Goal: Information Seeking & Learning: Learn about a topic

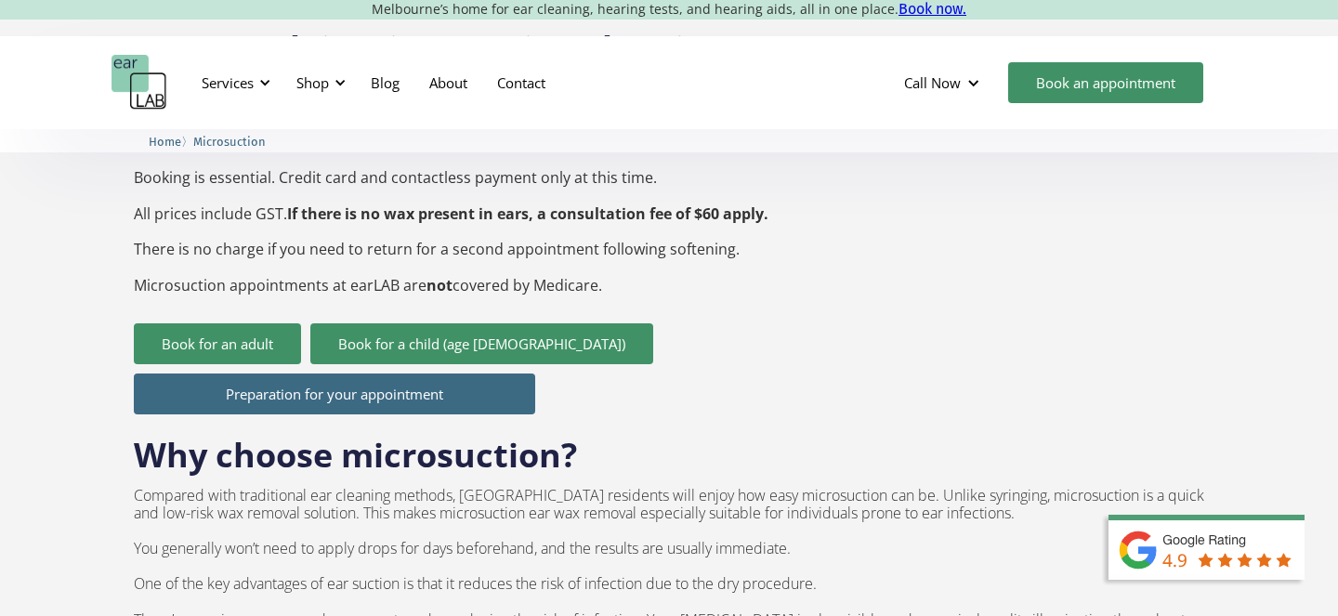
scroll to position [851, 0]
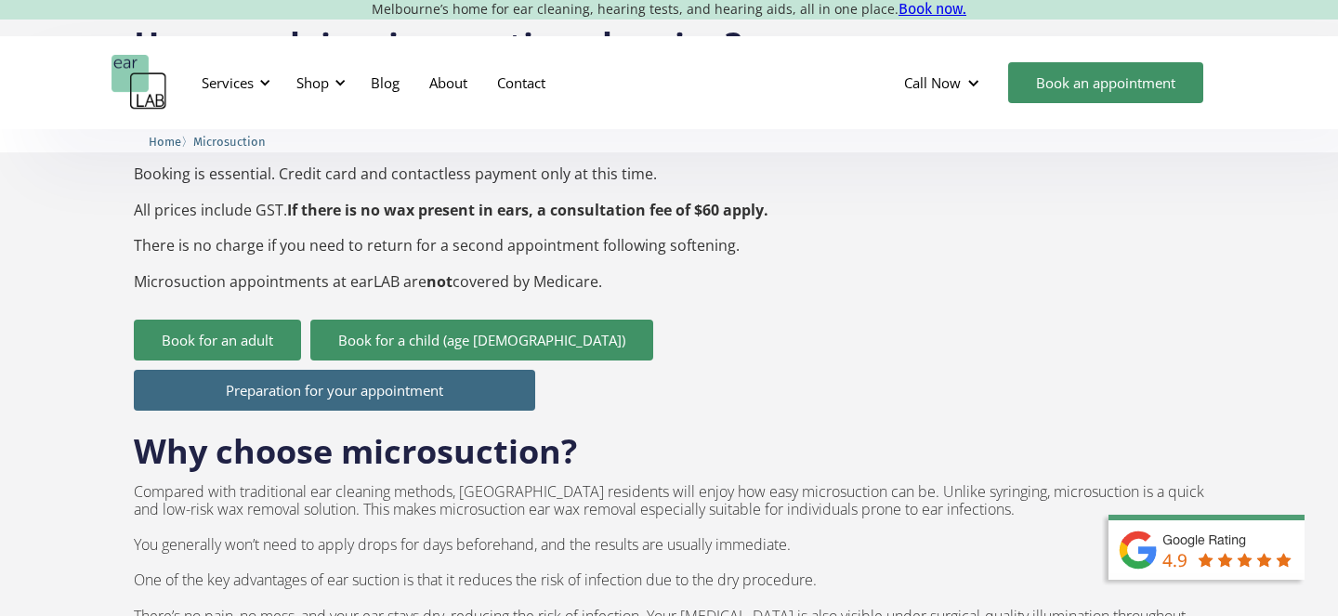
click at [267, 370] on link "Preparation for your appointment" at bounding box center [334, 390] width 401 height 41
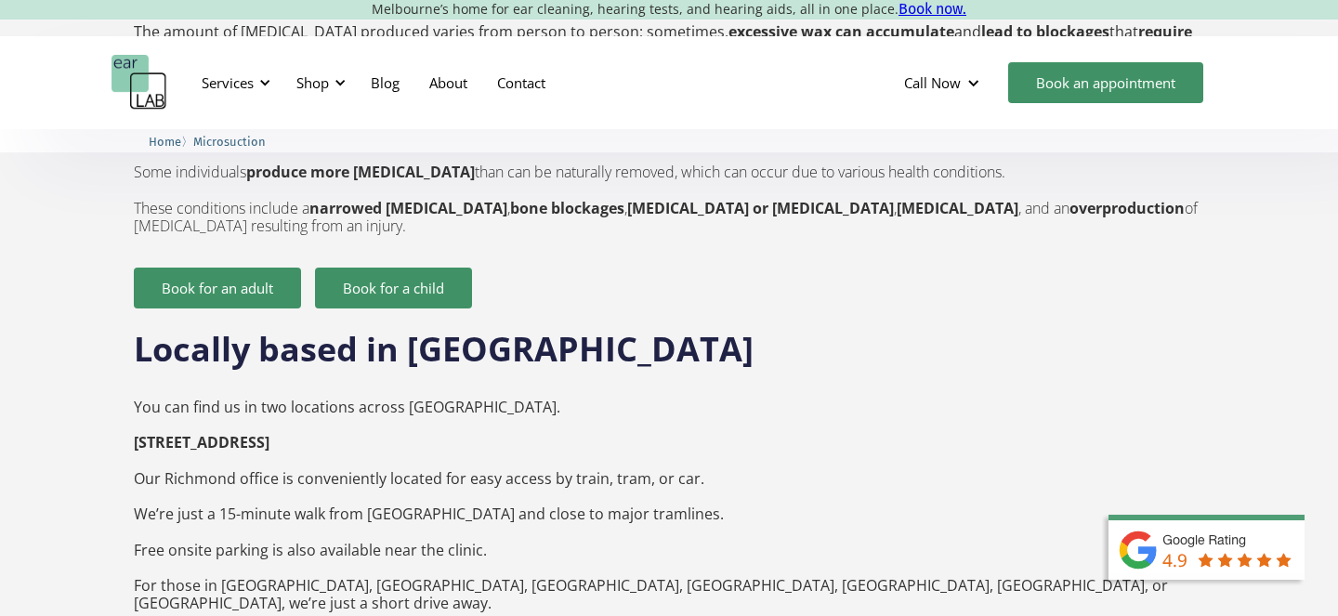
scroll to position [2585, 0]
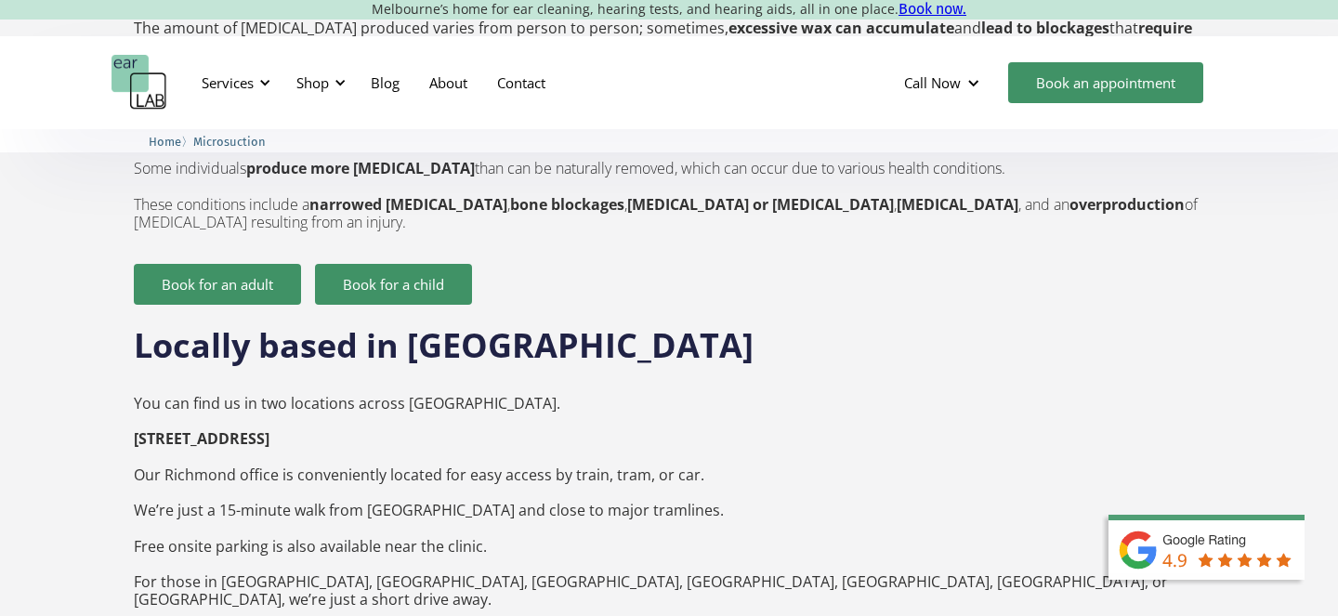
drag, startPoint x: 394, startPoint y: 409, endPoint x: 133, endPoint y: 405, distance: 261.0
click at [134, 405] on p "You can find us in two locations across [GEOGRAPHIC_DATA]. [STREET_ADDRESS] ‍ O…" at bounding box center [669, 617] width 1070 height 481
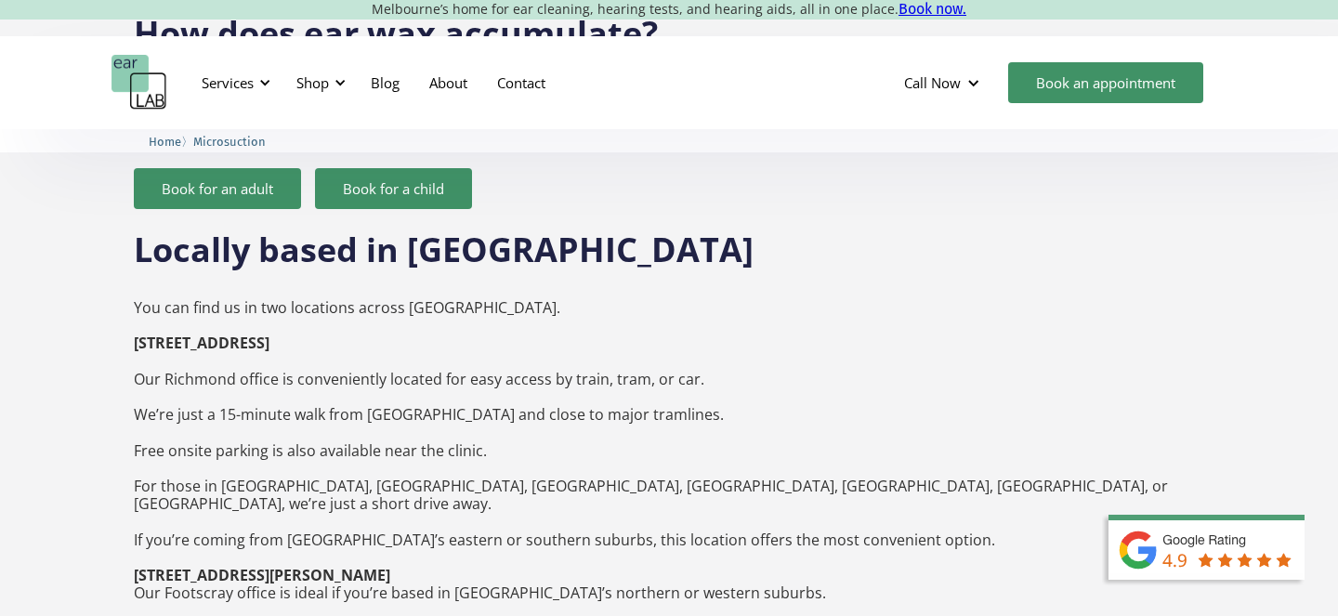
scroll to position [2682, 0]
copy strong "[STREET_ADDRESS]"
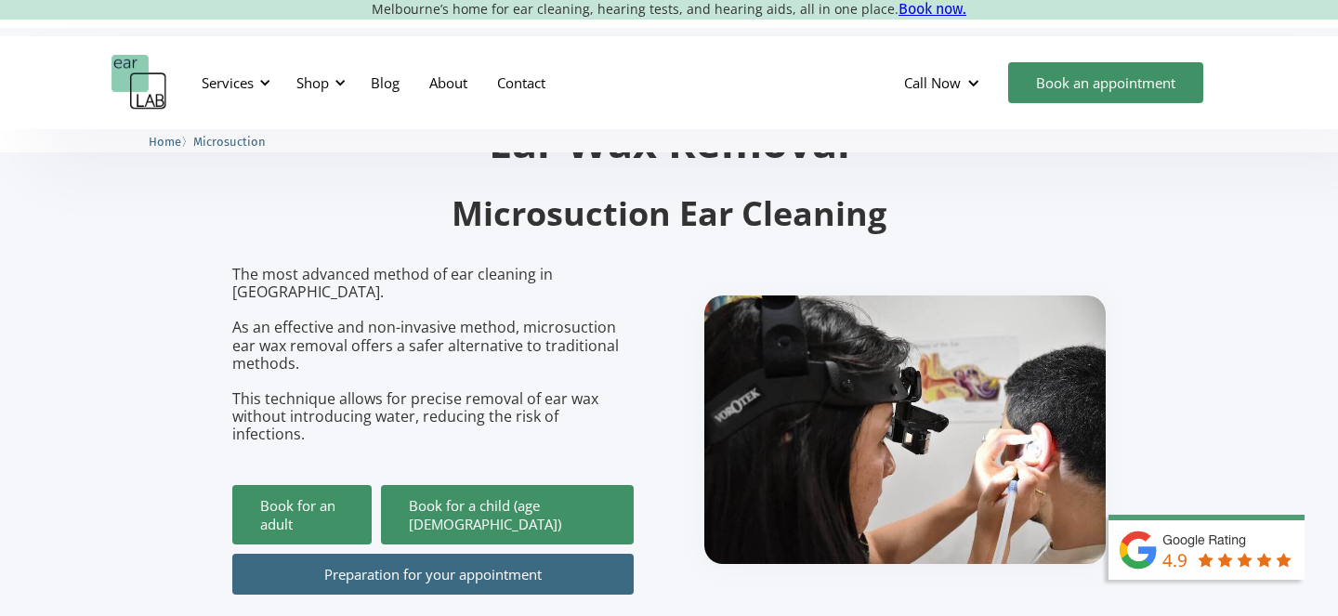
scroll to position [0, 0]
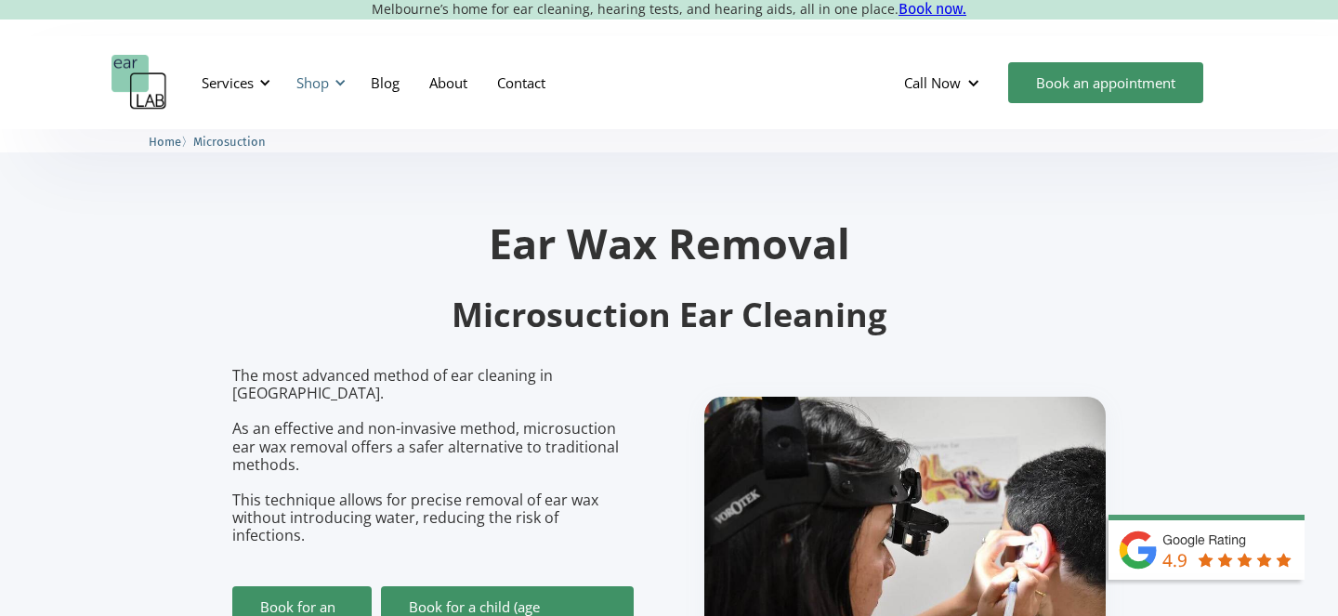
click at [333, 88] on div "Shop" at bounding box center [318, 83] width 66 height 56
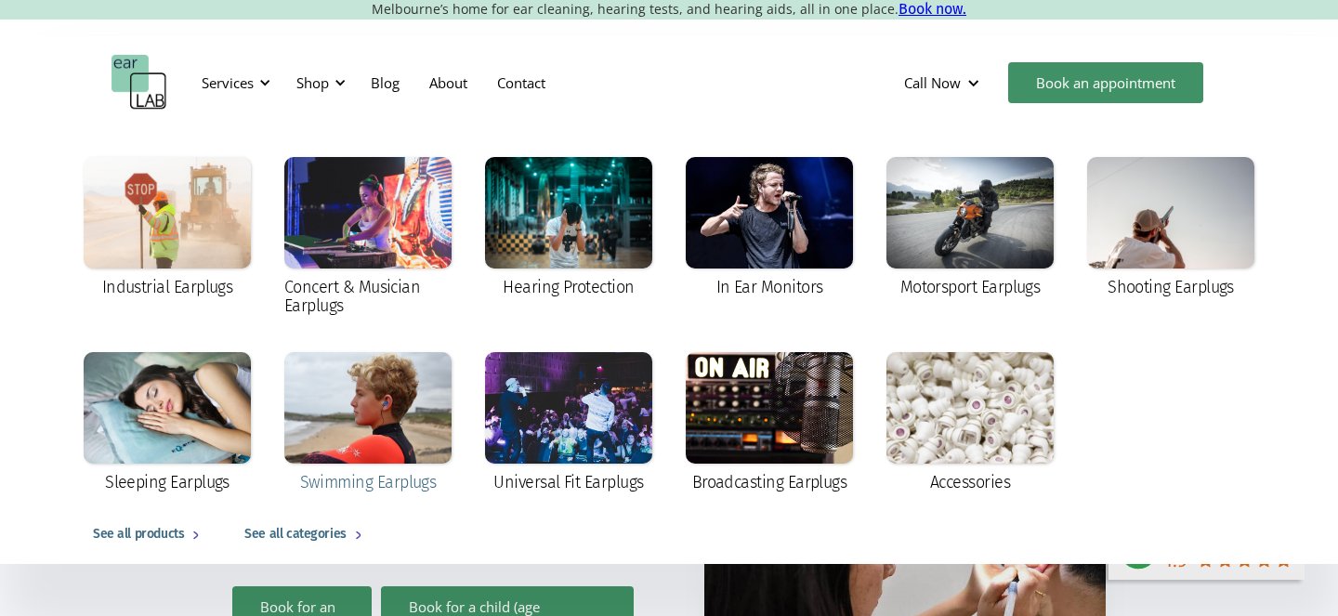
click at [331, 371] on div at bounding box center [367, 407] width 167 height 111
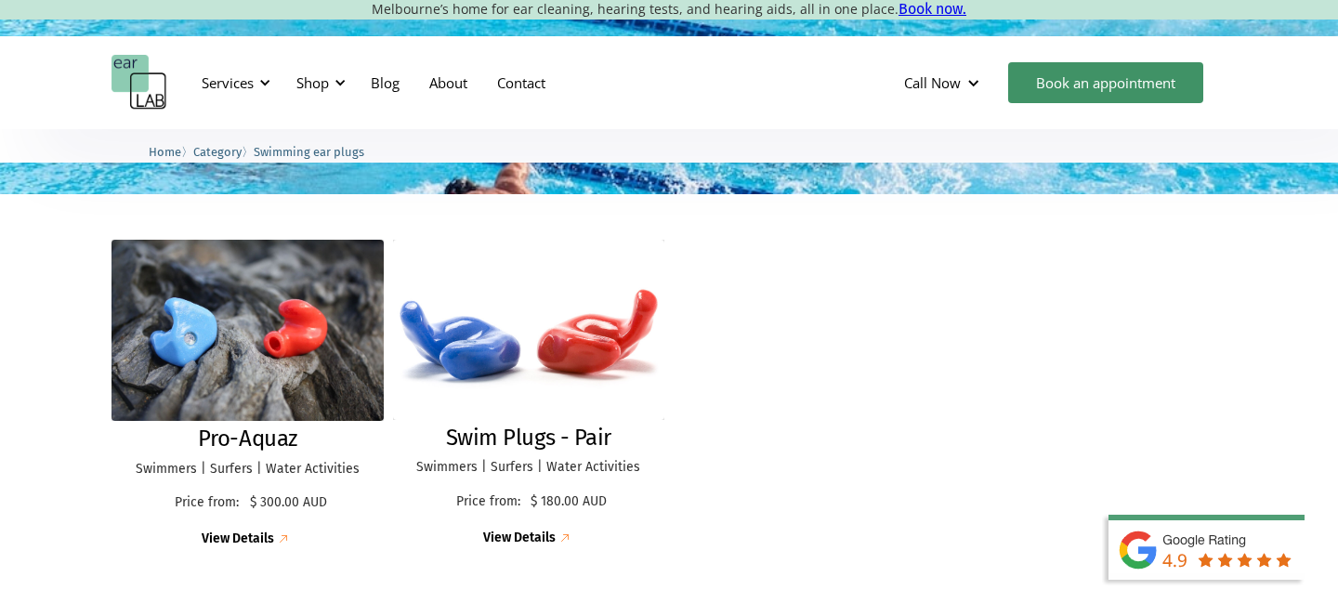
scroll to position [421, 0]
click at [273, 79] on div "Services" at bounding box center [232, 83] width 85 height 56
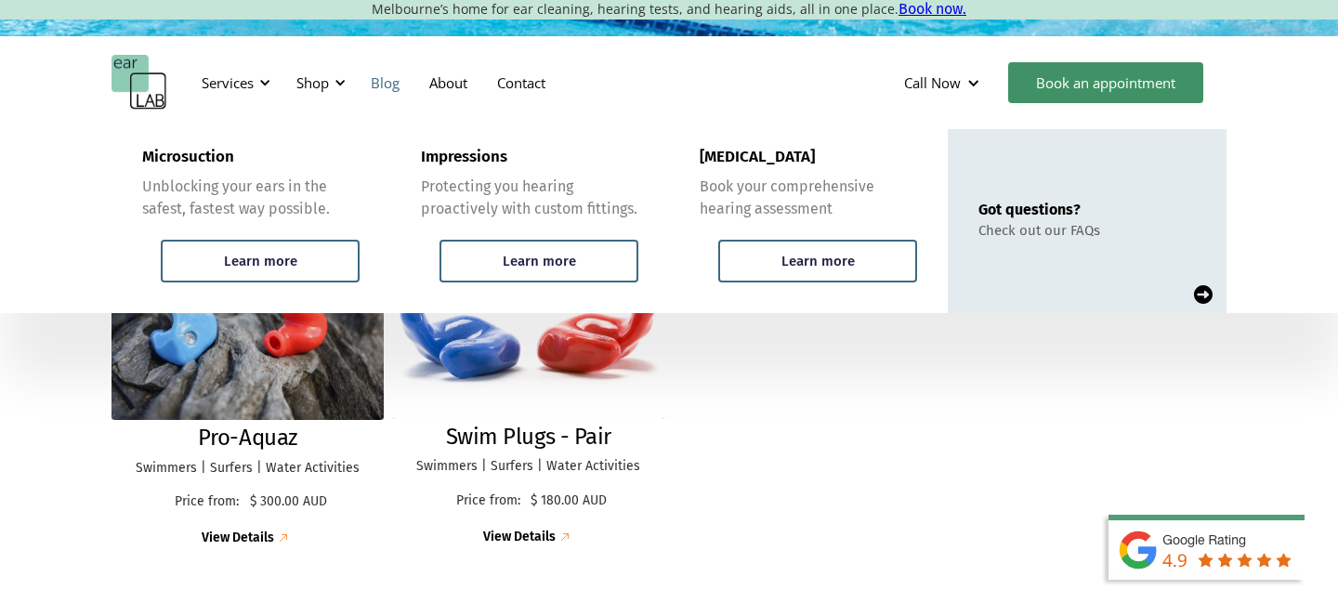
click at [398, 86] on link "Blog" at bounding box center [385, 83] width 59 height 54
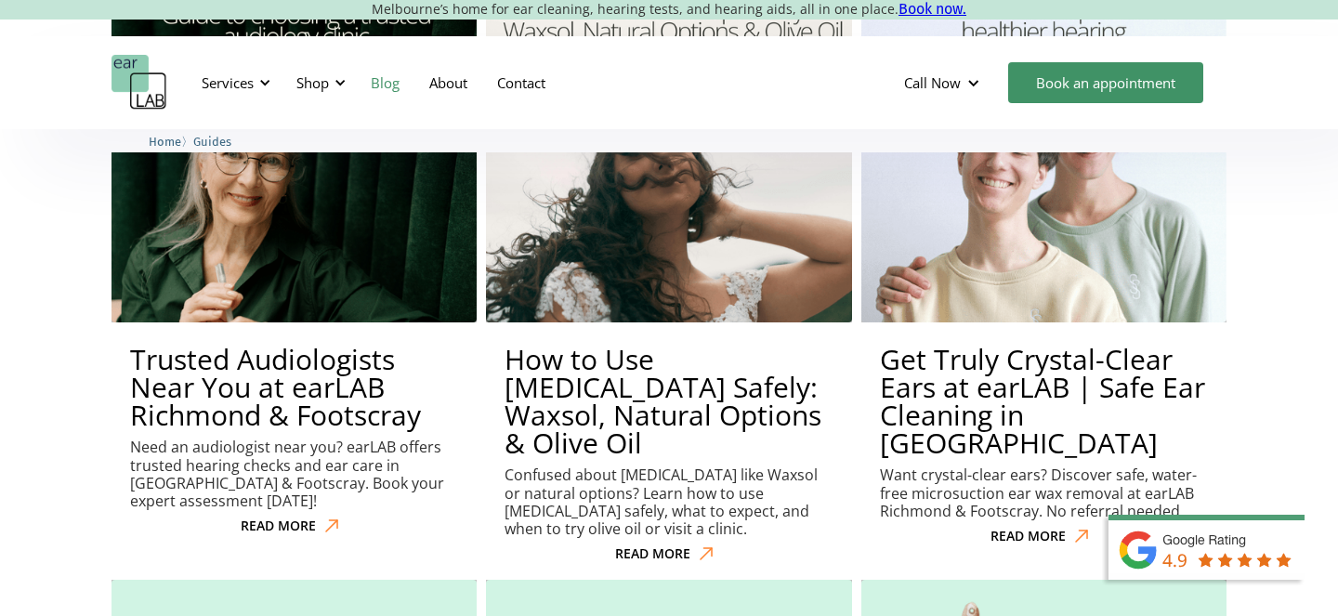
scroll to position [1362, 0]
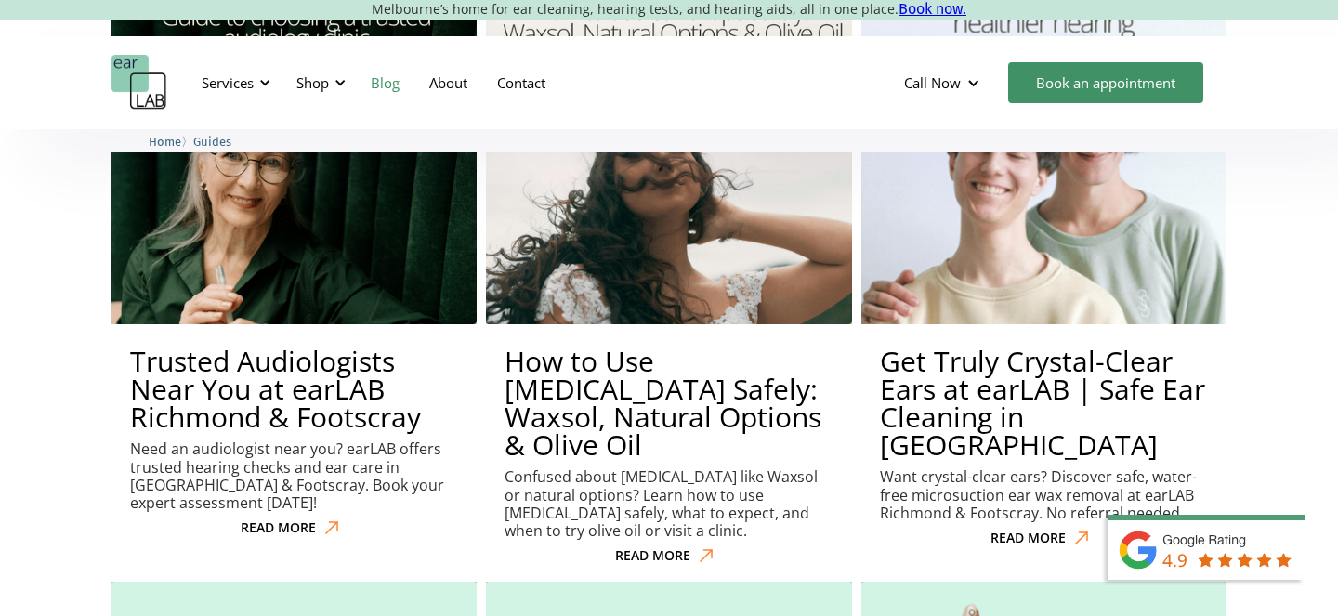
click at [1016, 530] on div "READ MORE" at bounding box center [1027, 538] width 75 height 16
